Goal: Information Seeking & Learning: Learn about a topic

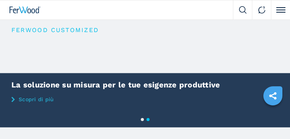
click at [27, 12] on img at bounding box center [25, 9] width 31 height 7
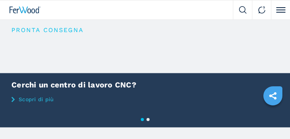
click at [281, 9] on button "Click to toggle menu" at bounding box center [280, 9] width 19 height 19
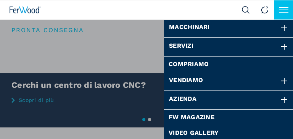
click at [189, 117] on link "FW Magazine" at bounding box center [228, 117] width 120 height 6
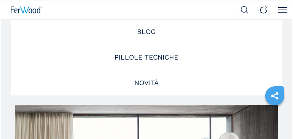
scroll to position [152, 0]
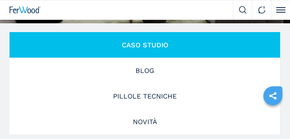
click at [279, 9] on button "Click to toggle menu" at bounding box center [280, 9] width 19 height 19
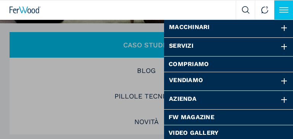
scroll to position [0, 0]
click at [184, 117] on link "FW Magazine" at bounding box center [228, 117] width 120 height 6
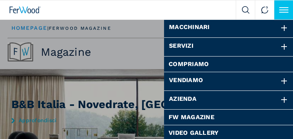
click at [280, 46] on div at bounding box center [284, 47] width 8 height 8
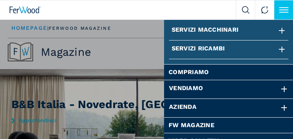
scroll to position [61, 0]
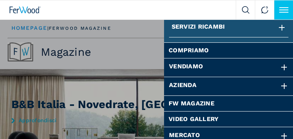
click at [281, 85] on div at bounding box center [284, 86] width 8 height 8
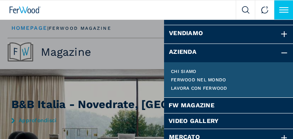
scroll to position [53, 0]
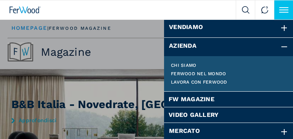
click at [283, 11] on button "Click to toggle menu" at bounding box center [283, 9] width 19 height 19
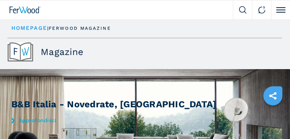
click at [283, 11] on button "Click to toggle menu" at bounding box center [280, 9] width 19 height 19
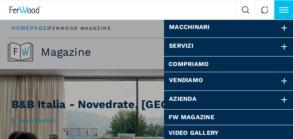
click at [282, 46] on div at bounding box center [284, 47] width 8 height 8
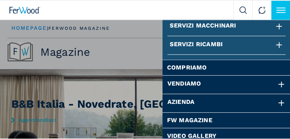
scroll to position [15, 0]
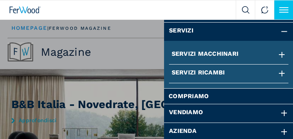
click at [279, 53] on div at bounding box center [281, 55] width 8 height 8
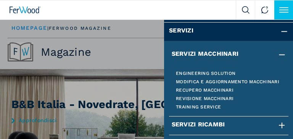
click at [279, 53] on div at bounding box center [281, 55] width 8 height 8
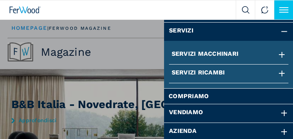
click at [280, 54] on div at bounding box center [281, 55] width 8 height 8
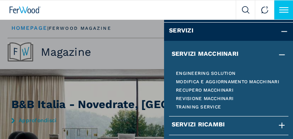
click at [200, 72] on link "Engineering solution" at bounding box center [229, 73] width 106 height 5
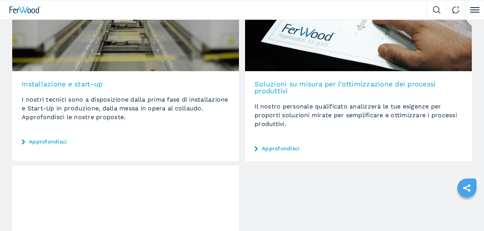
scroll to position [178, 0]
